Goal: Task Accomplishment & Management: Manage account settings

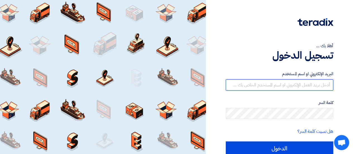
type input "[EMAIL_ADDRESS][DOMAIN_NAME]"
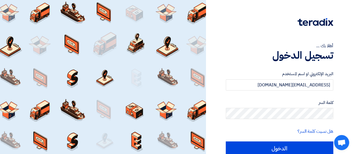
scroll to position [25, 0]
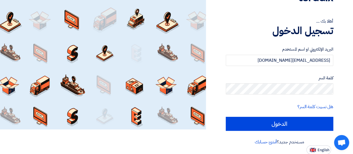
click at [225, 120] on div "أهلا بك ... تسجيل الدخول البريد الإلكتروني او اسم المستخدم [EMAIL_ADDRESS][DOMA…" at bounding box center [279, 64] width 139 height 179
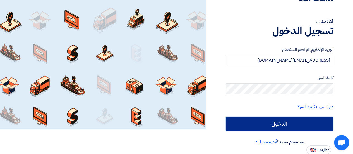
click at [231, 121] on input "الدخول" at bounding box center [280, 124] width 108 height 14
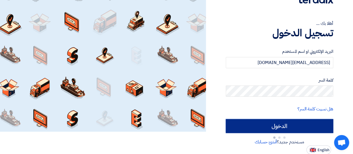
type input "Sign in"
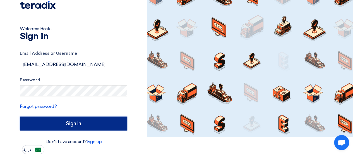
scroll to position [17, 0]
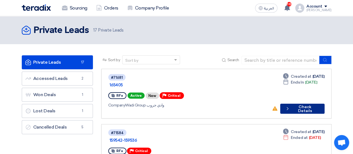
click at [295, 104] on button "Check details Check Details" at bounding box center [302, 109] width 44 height 10
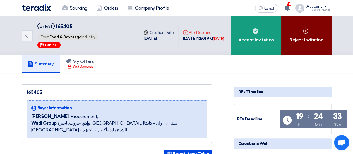
click at [298, 33] on div "Reject Invitation" at bounding box center [307, 35] width 50 height 39
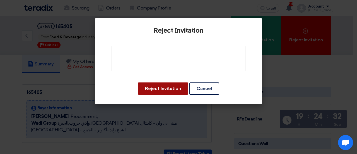
click at [168, 87] on button "Reject Invitation" at bounding box center [163, 88] width 51 height 12
